Goal: Information Seeking & Learning: Understand process/instructions

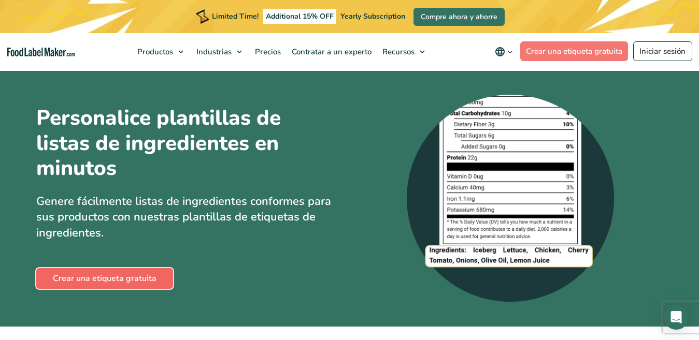
click at [122, 284] on link "Crear una etiqueta gratuita" at bounding box center [104, 278] width 137 height 21
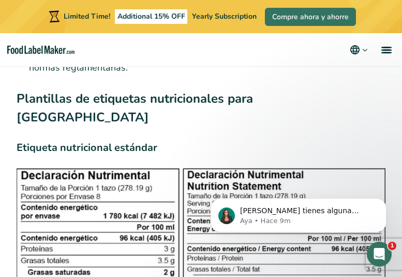
scroll to position [2654, 0]
